Goal: Task Accomplishment & Management: Use online tool/utility

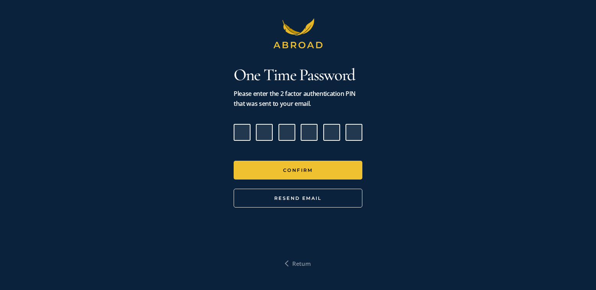
click at [246, 131] on input "Please enter verification code. Digit 1" at bounding box center [242, 132] width 17 height 17
paste input "7"
type input "2"
type input "3"
type input "9"
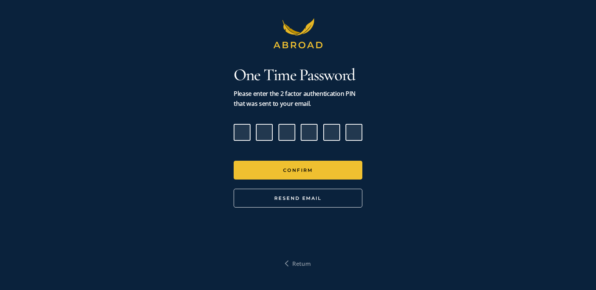
type input "6"
type input "5"
type input "7"
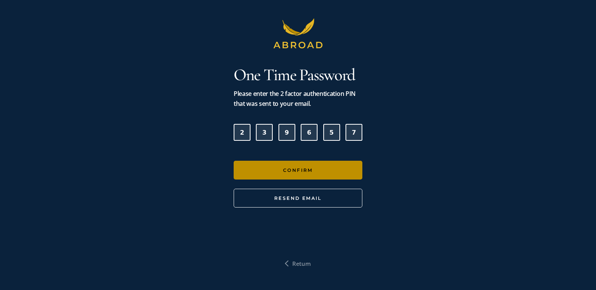
click at [280, 170] on button "Confirm" at bounding box center [298, 169] width 129 height 19
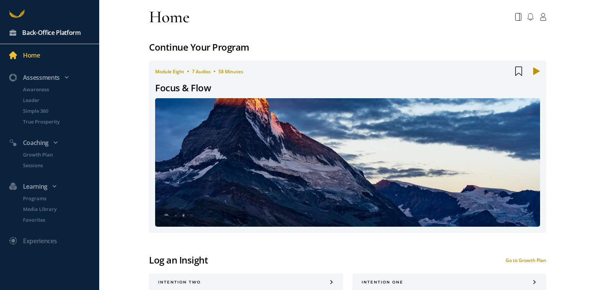
click at [74, 34] on div "Back-Office Platform" at bounding box center [51, 33] width 59 height 10
